Goal: Navigation & Orientation: Find specific page/section

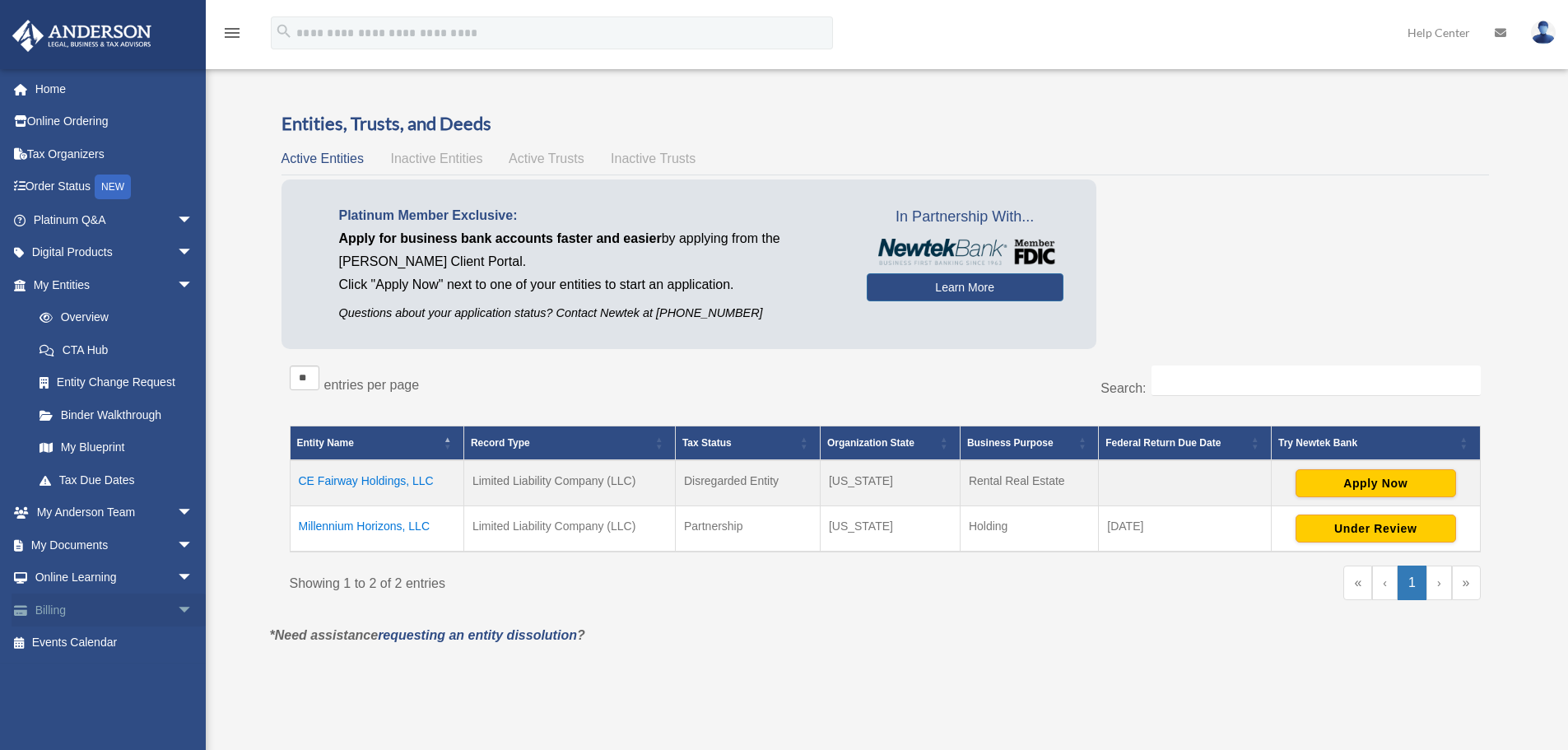
click at [177, 606] on span "arrow_drop_down" at bounding box center [193, 611] width 33 height 34
click at [177, 549] on span "arrow_drop_down" at bounding box center [193, 545] width 33 height 34
click at [177, 544] on span "arrow_drop_up" at bounding box center [193, 545] width 33 height 34
click at [177, 252] on span "arrow_drop_down" at bounding box center [193, 253] width 33 height 34
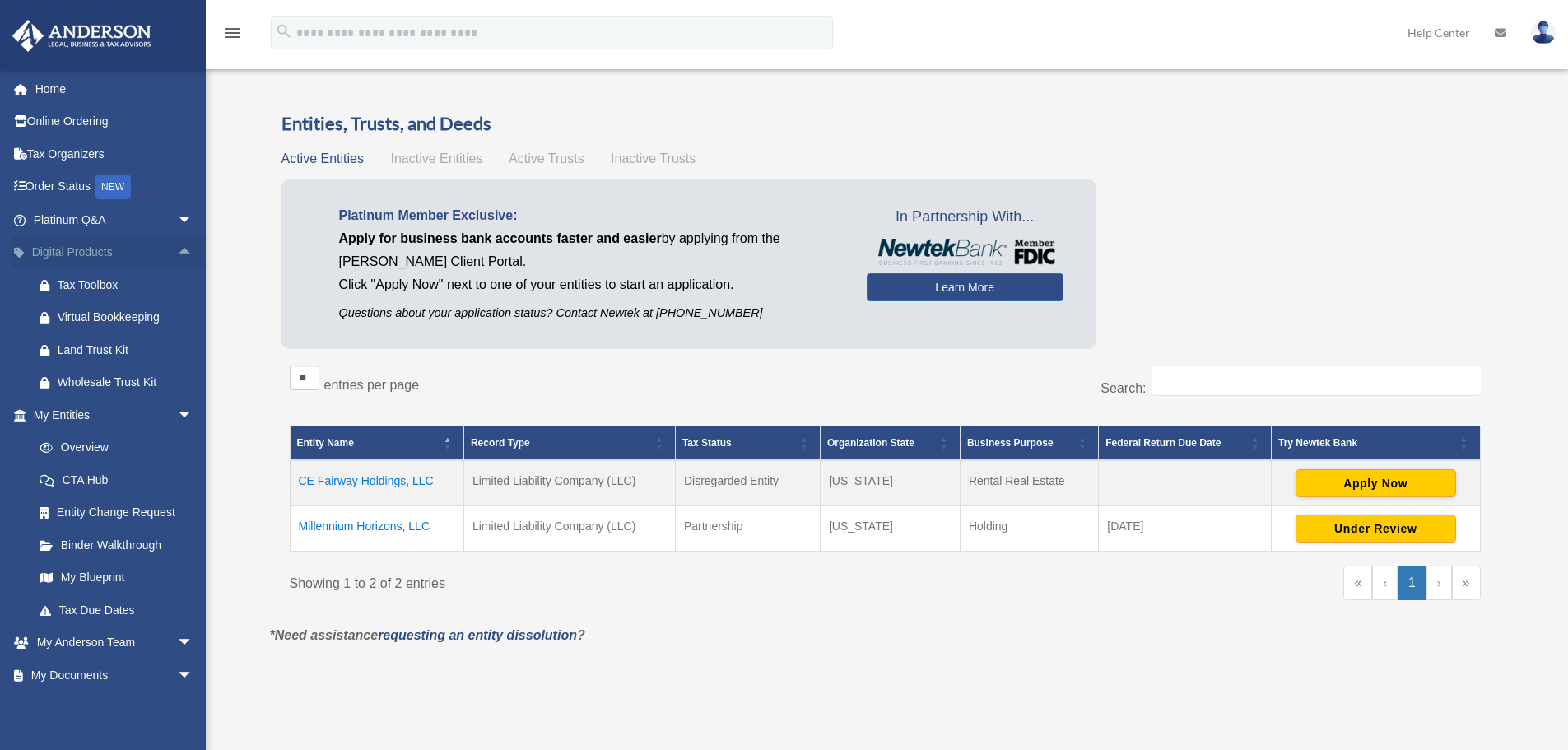
click at [177, 252] on span "arrow_drop_up" at bounding box center [193, 253] width 33 height 34
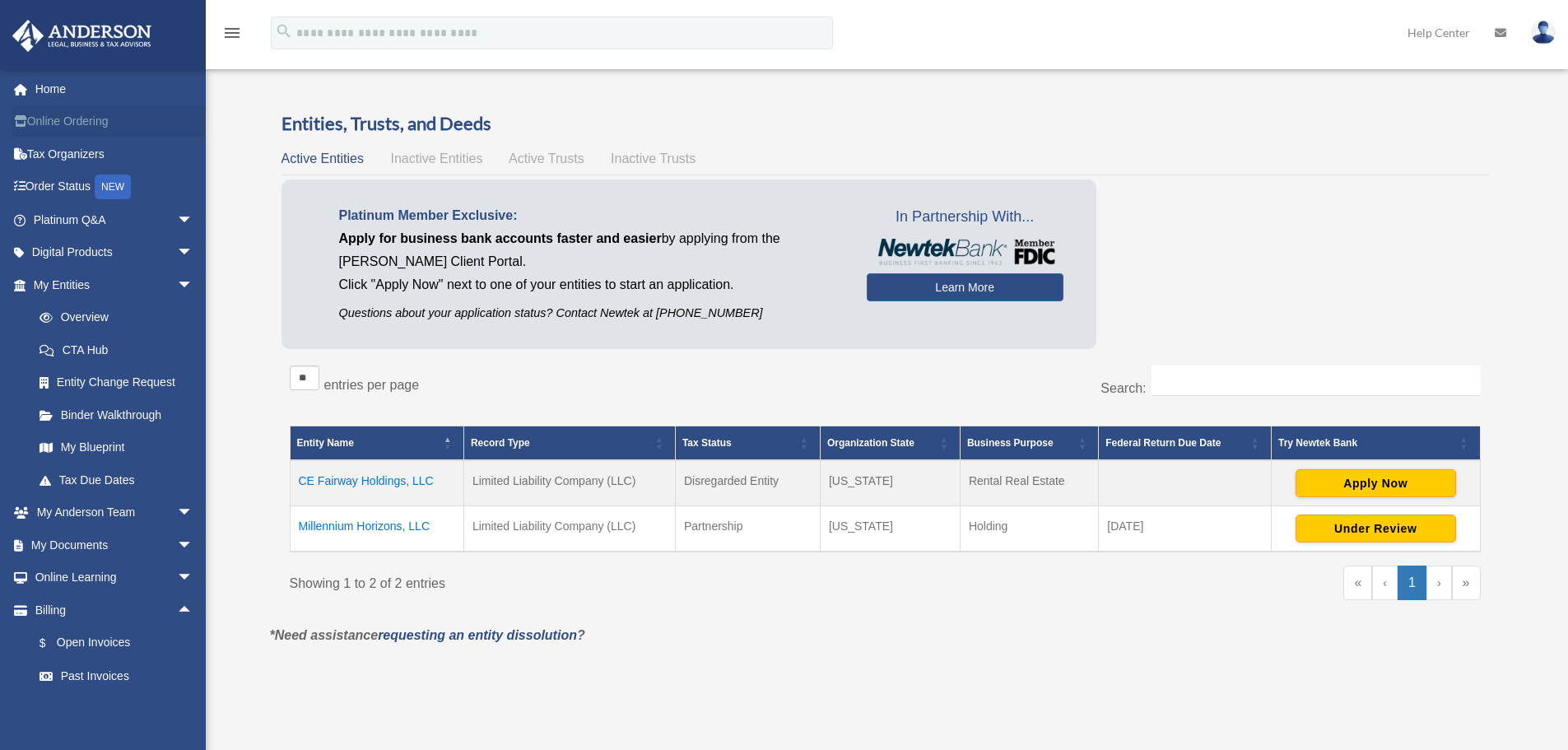
click at [100, 119] on link "Online Ordering" at bounding box center [115, 122] width 207 height 33
